Goal: Use online tool/utility: Utilize a website feature to perform a specific function

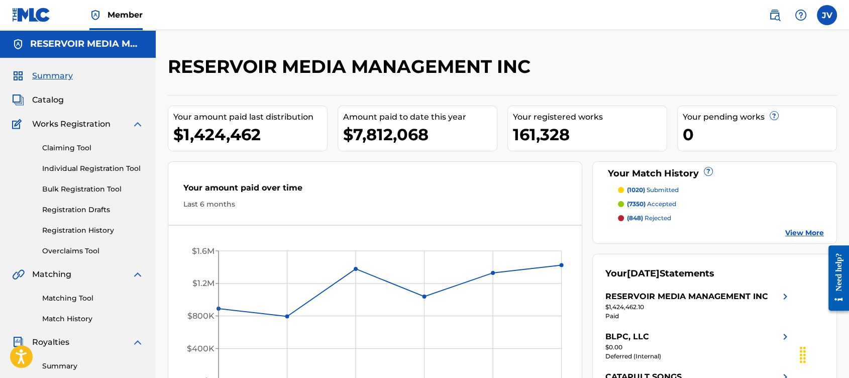
click at [54, 301] on link "Matching Tool" at bounding box center [93, 298] width 102 height 11
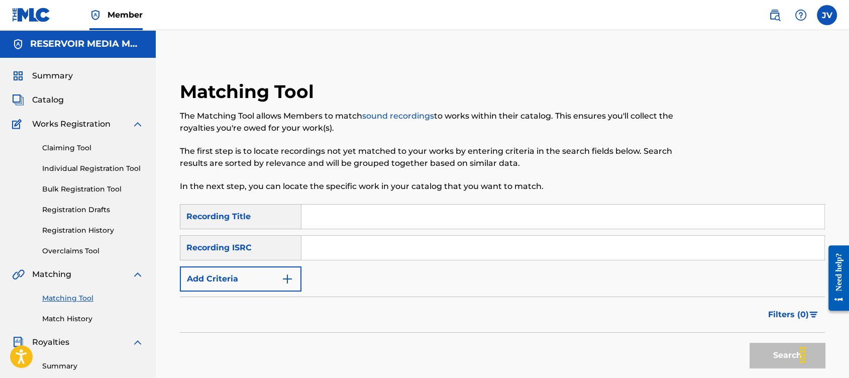
click at [371, 221] on input "Search Form" at bounding box center [562, 217] width 523 height 24
type input "don't cry"
click at [180, 266] on button "Add Criteria" at bounding box center [241, 278] width 122 height 25
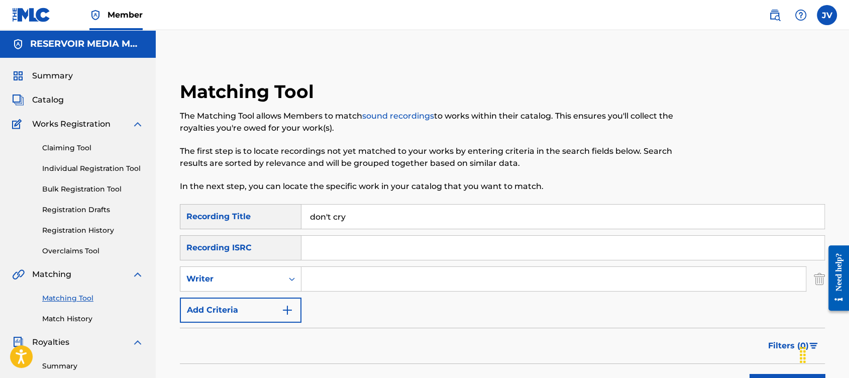
click at [364, 305] on div "SearchWithCriteria723f0ad5-43b7-4d9a-94b7-8692f1373e14 Recording Title don't cr…" at bounding box center [502, 263] width 645 height 119
click at [366, 287] on input "Search Form" at bounding box center [553, 279] width 505 height 24
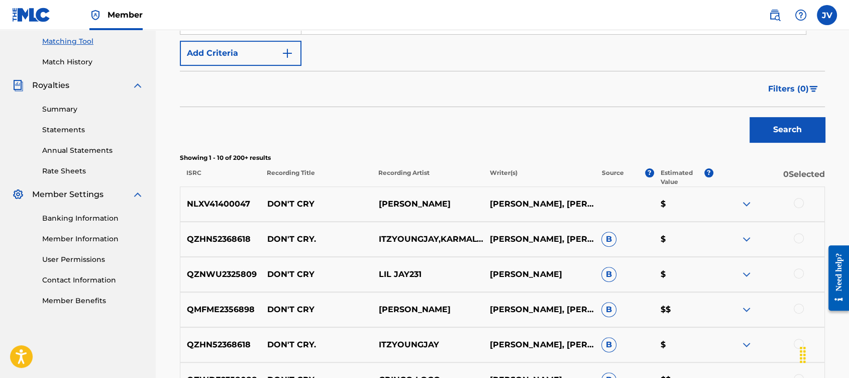
scroll to position [52, 0]
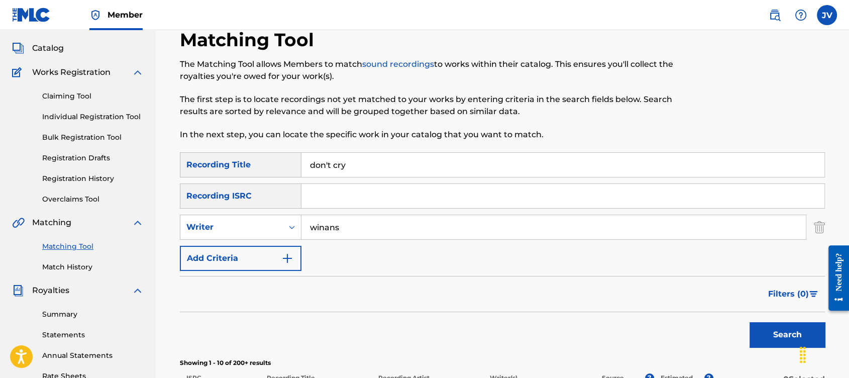
type input "winans"
click at [750, 322] on button "Search" at bounding box center [787, 334] width 75 height 25
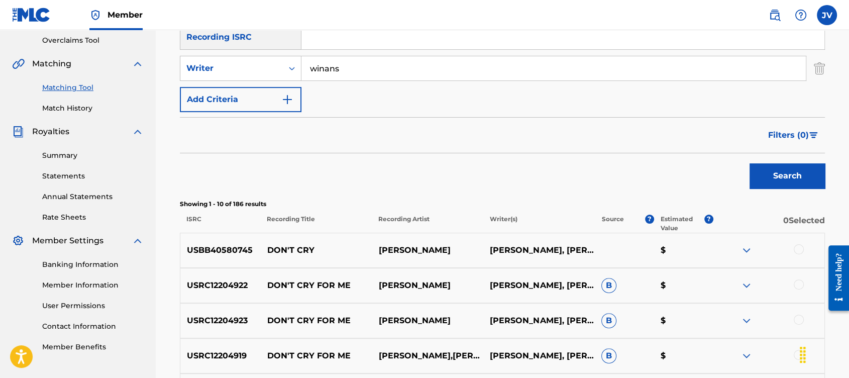
scroll to position [134, 0]
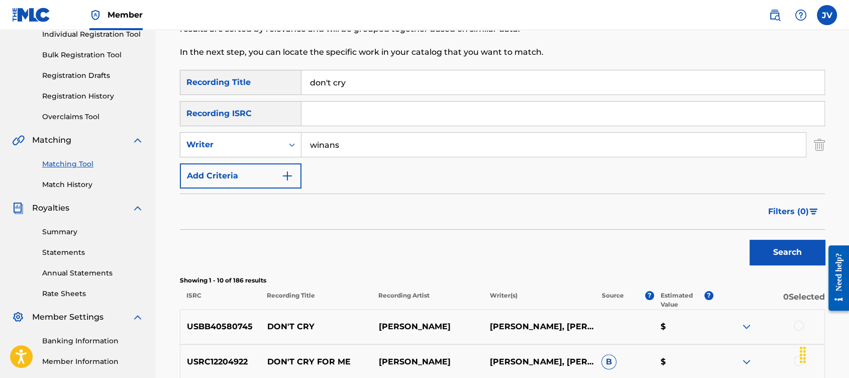
click at [390, 81] on input "don't cry" at bounding box center [562, 82] width 523 height 24
type input "harvest breed"
type input "[PERSON_NAME]"
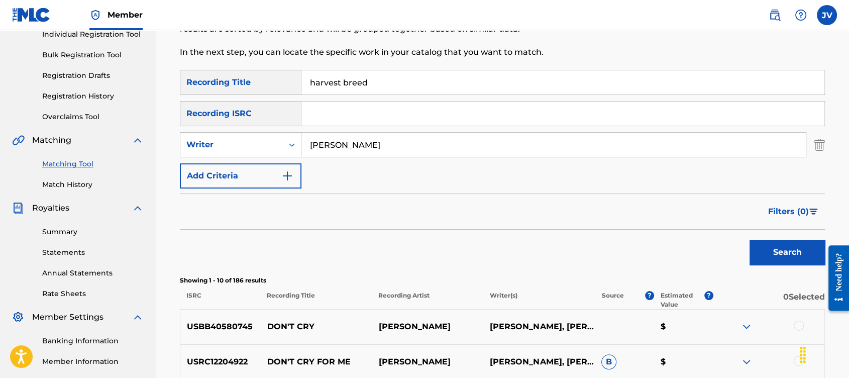
click at [750, 240] on button "Search" at bounding box center [787, 252] width 75 height 25
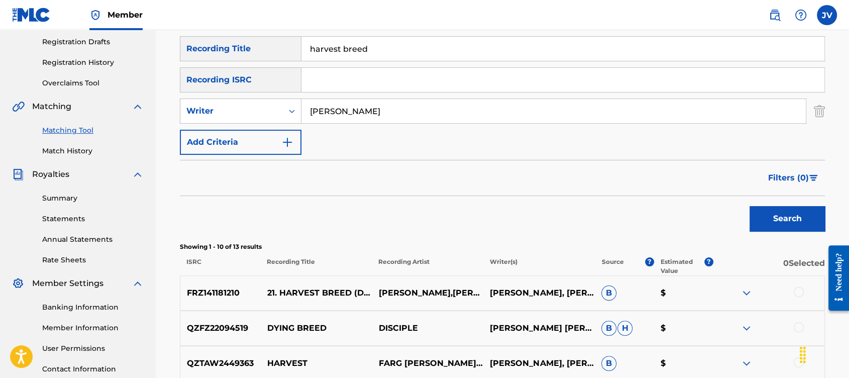
scroll to position [142, 0]
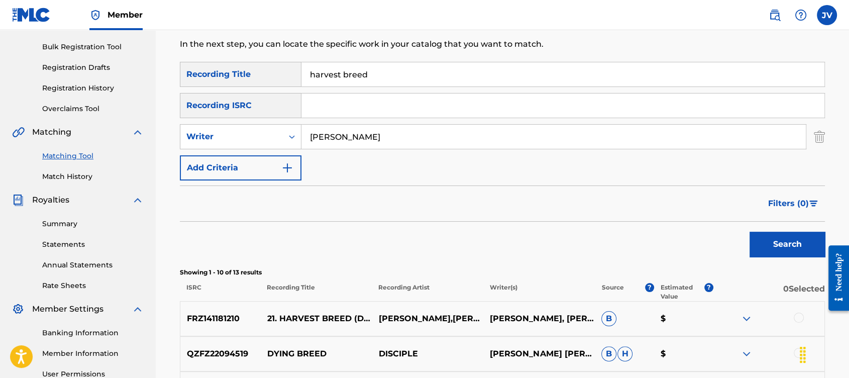
click at [392, 69] on input "harvest breed" at bounding box center [562, 74] width 523 height 24
type input "poor boy"
click at [750, 232] on button "Search" at bounding box center [787, 244] width 75 height 25
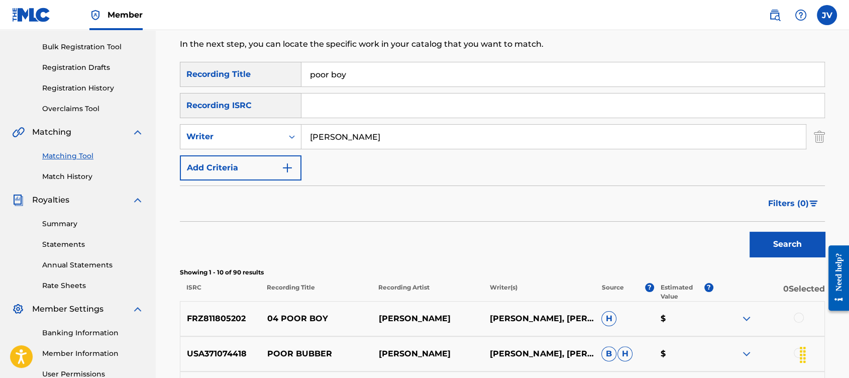
scroll to position [314, 0]
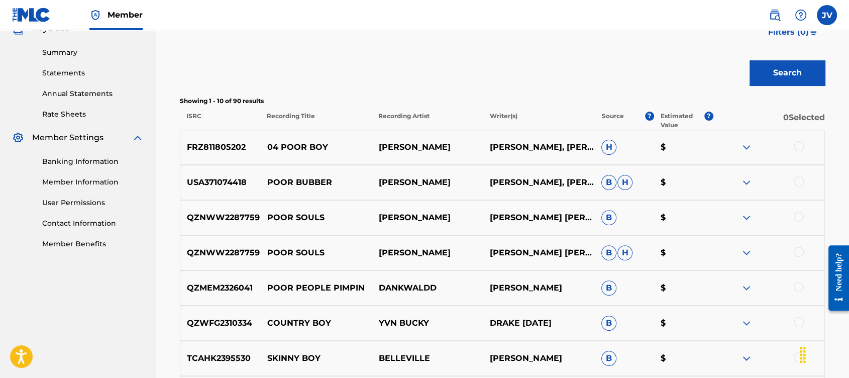
click at [806, 143] on div at bounding box center [769, 147] width 112 height 12
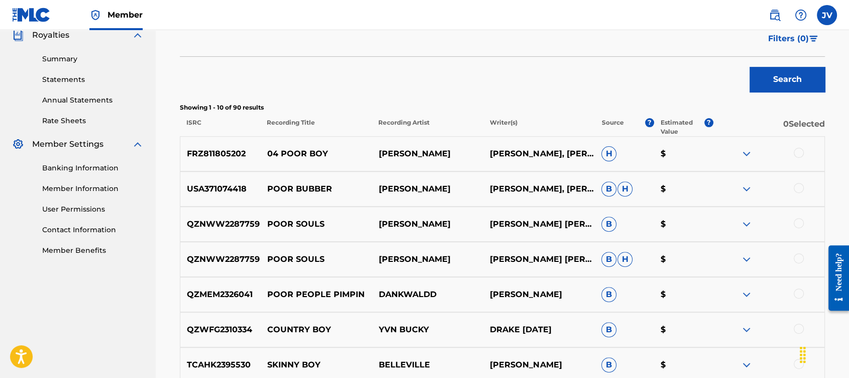
scroll to position [300, 0]
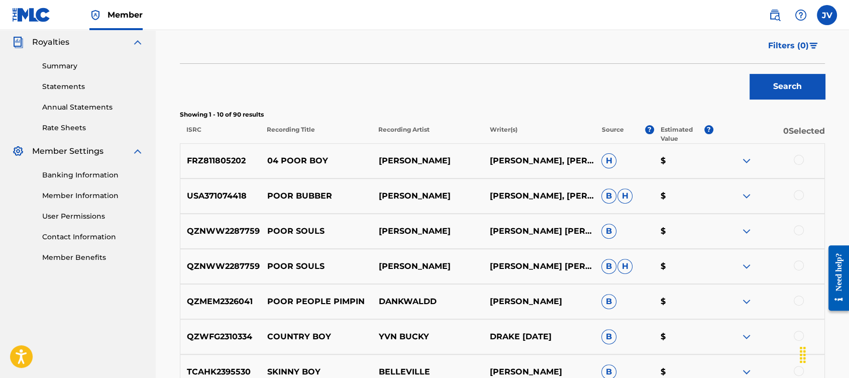
click at [796, 159] on div at bounding box center [799, 160] width 10 height 10
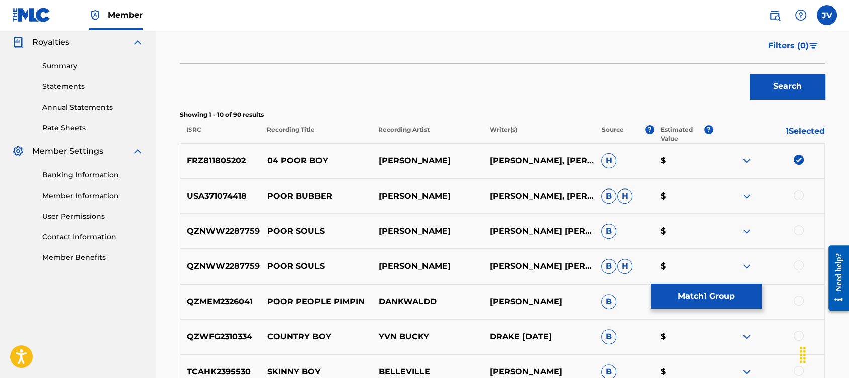
click at [714, 300] on button "Match 1 Group" at bounding box center [706, 295] width 111 height 25
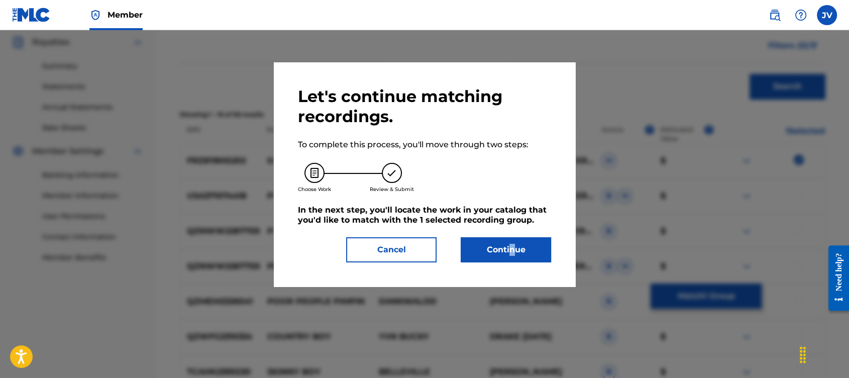
drag, startPoint x: 511, startPoint y: 263, endPoint x: 516, endPoint y: 250, distance: 14.0
click at [516, 250] on div "Let's continue matching recordings. To complete this process, you'll move throu…" at bounding box center [424, 174] width 301 height 224
click at [516, 250] on button "Continue" at bounding box center [506, 249] width 90 height 25
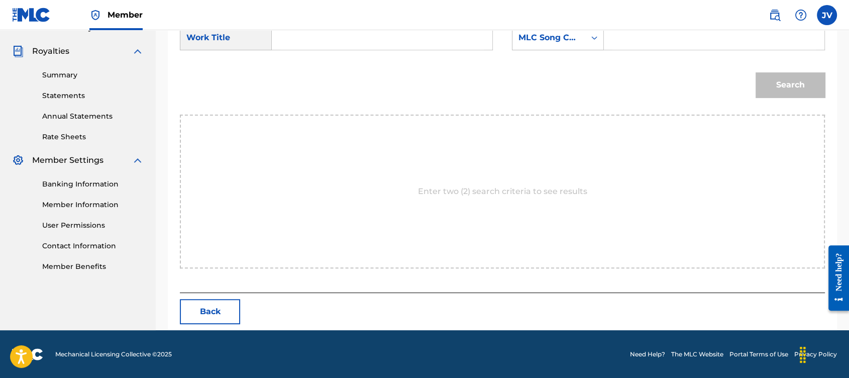
scroll to position [234, 0]
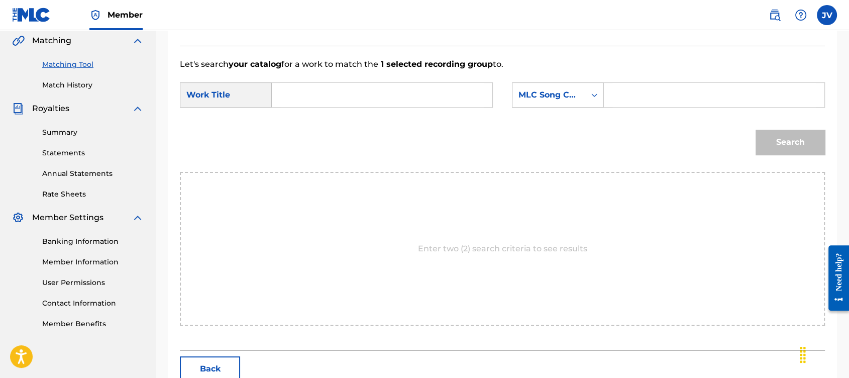
click at [355, 106] on input "Search Form" at bounding box center [382, 95] width 204 height 24
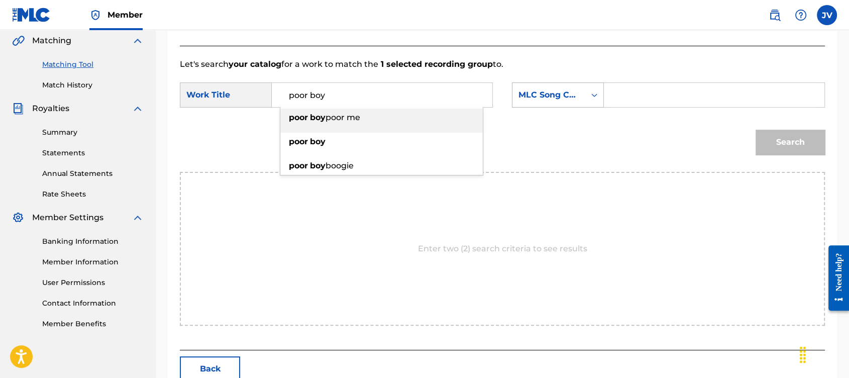
type input "poor boy"
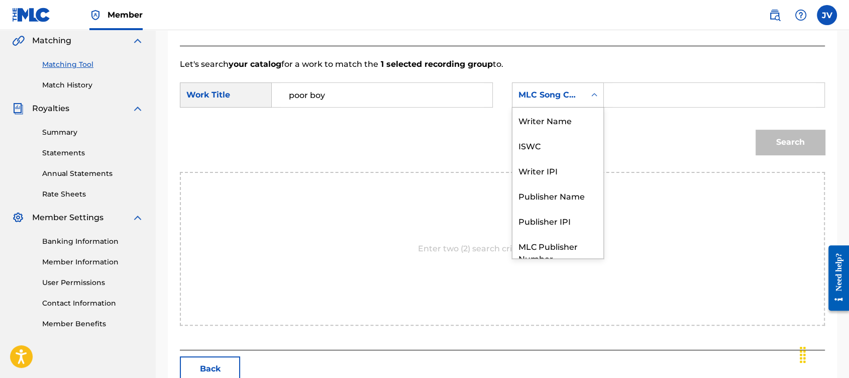
click at [516, 105] on div "MLC Song Code" at bounding box center [558, 94] width 92 height 25
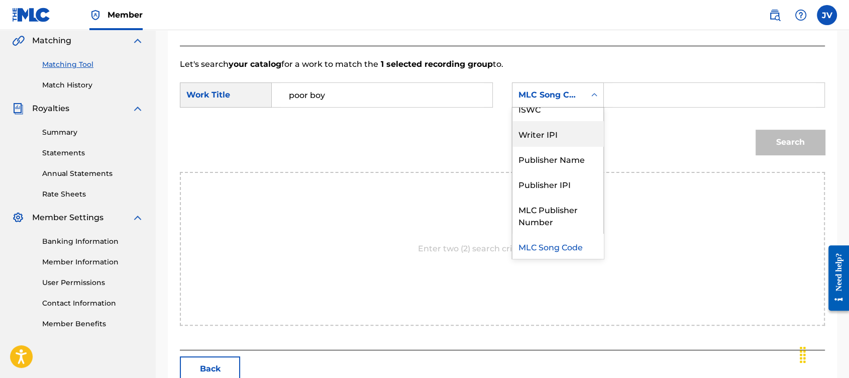
scroll to position [0, 0]
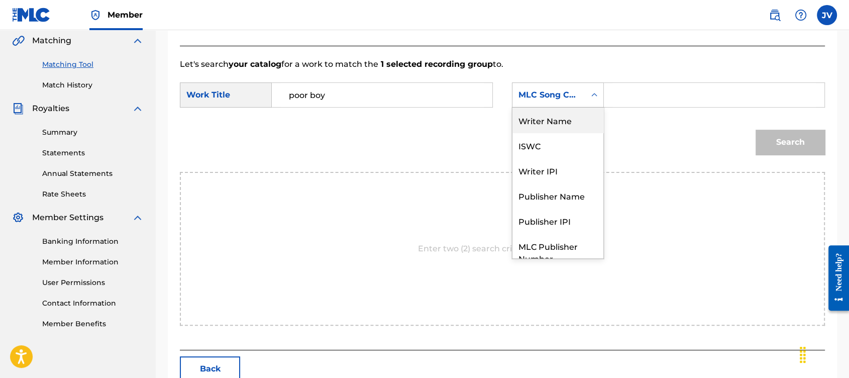
click at [533, 122] on div "Writer Name" at bounding box center [558, 120] width 91 height 25
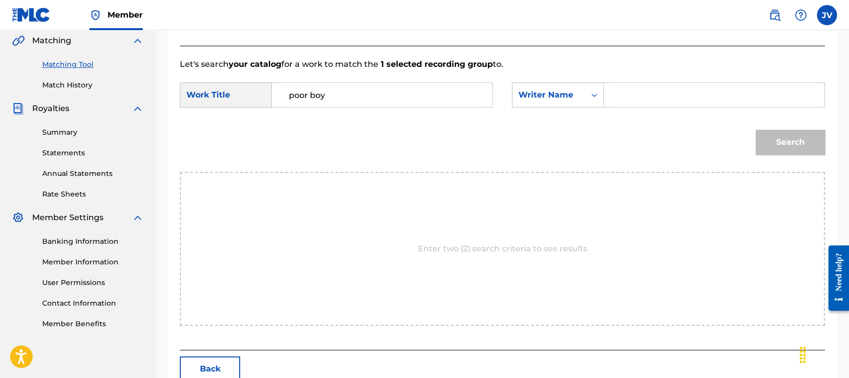
click at [600, 110] on div "SearchWithCriteria58eb0c6b-5ac4-45e5-b9ae-a0c9c8de09e1 Work Title poor boy Sear…" at bounding box center [502, 97] width 645 height 31
click at [615, 97] on input "Search Form" at bounding box center [715, 95] width 204 height 24
type input "[PERSON_NAME]"
click at [756, 130] on button "Search" at bounding box center [790, 142] width 69 height 25
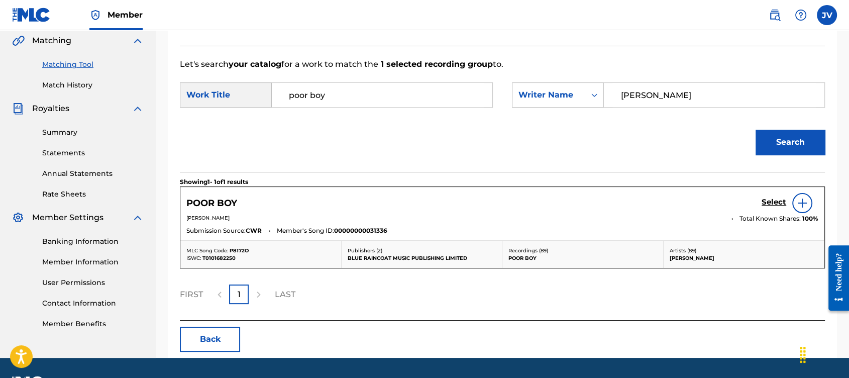
click at [773, 199] on h5 "Select" at bounding box center [774, 202] width 25 height 10
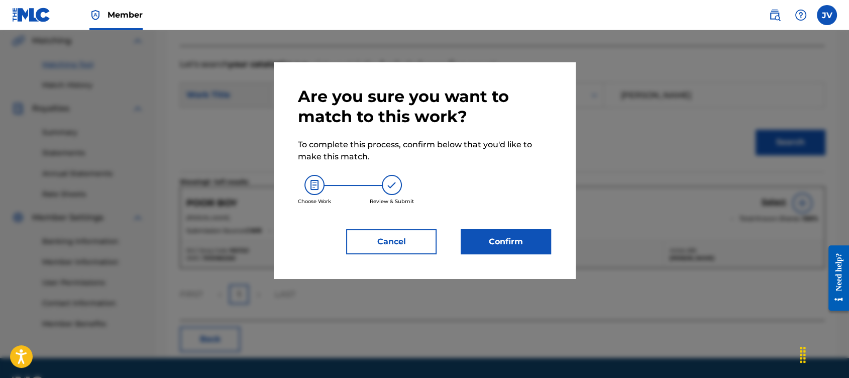
click at [499, 248] on button "Confirm" at bounding box center [506, 241] width 90 height 25
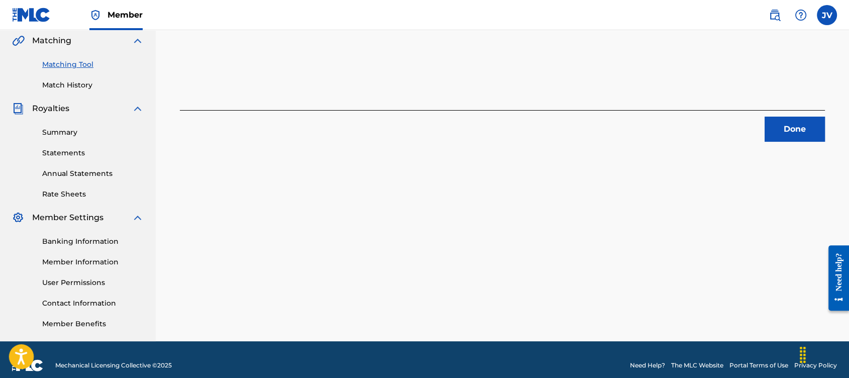
click at [20, 352] on icon "Open accessiBe: accessibility options, statement and help" at bounding box center [21, 356] width 12 height 16
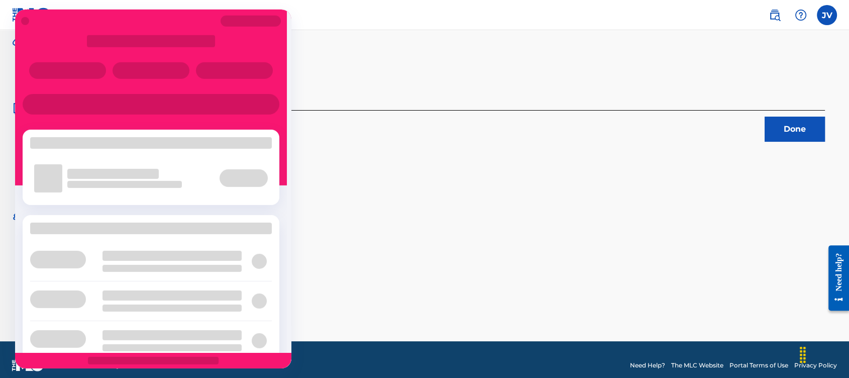
scroll to position [245, 0]
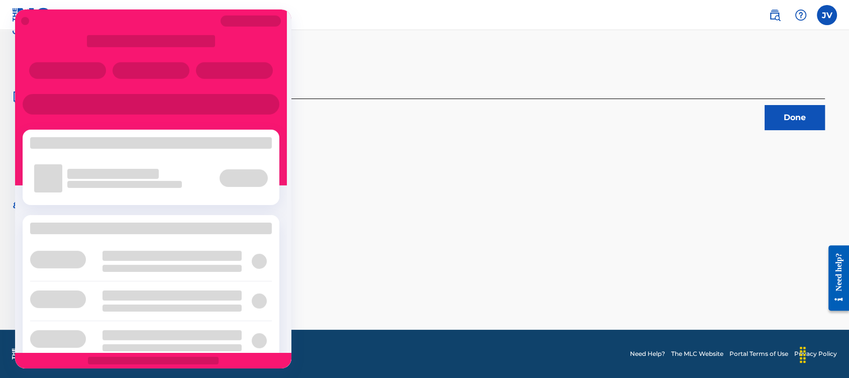
click at [362, 263] on div "1 Recording Groups are pending usage match to the work POOR BOY . Congratulatio…" at bounding box center [502, 70] width 693 height 520
click at [462, 289] on div "1 Recording Groups are pending usage match to the work POOR BOY . Congratulatio…" at bounding box center [502, 70] width 693 height 520
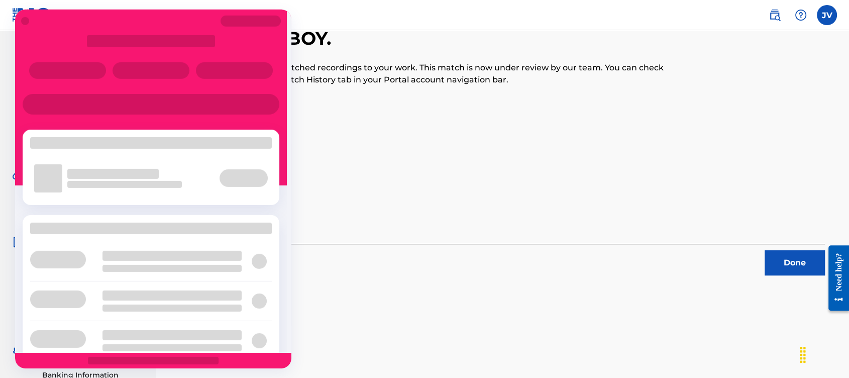
scroll to position [92, 0]
